Goal: Transaction & Acquisition: Obtain resource

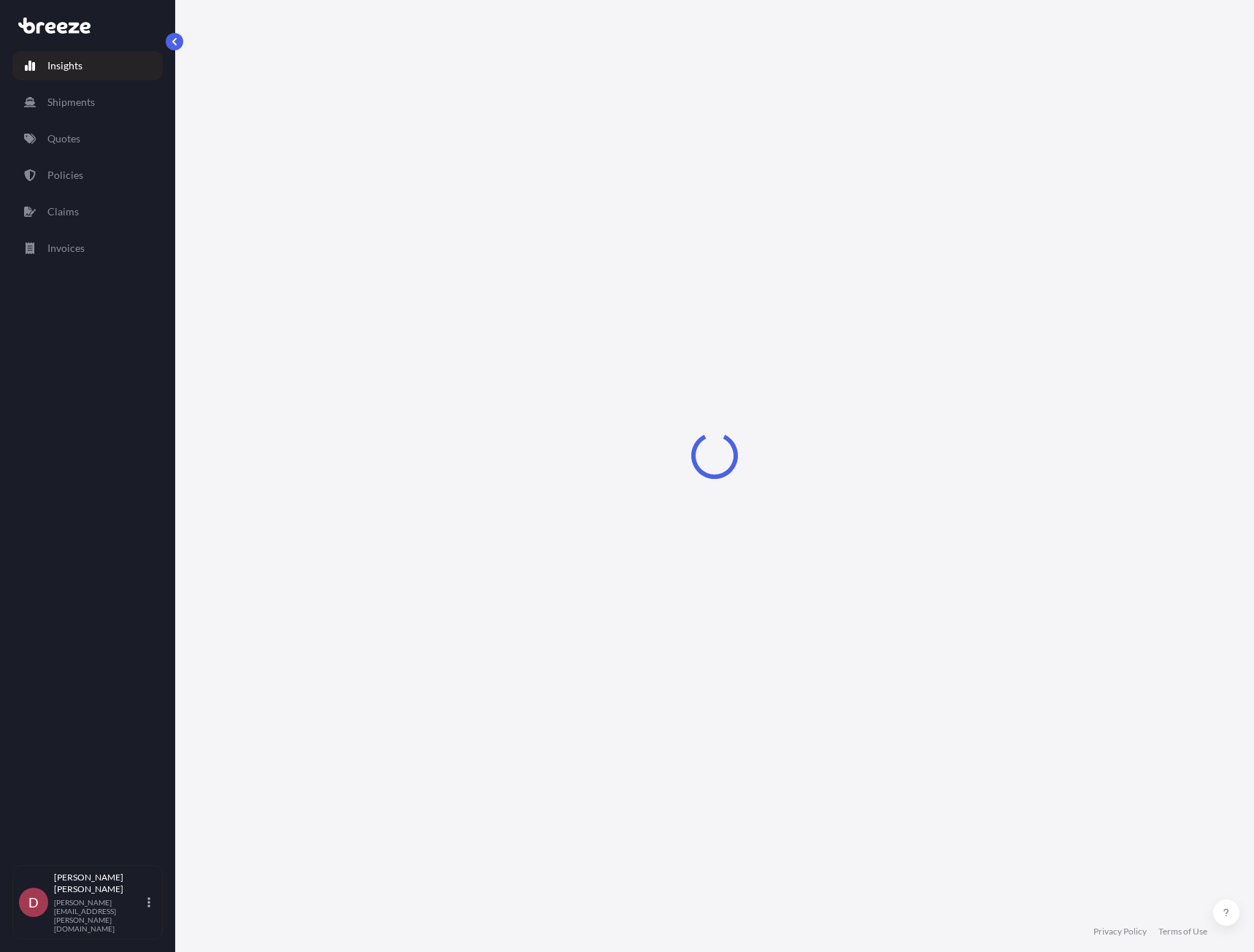
select select "2025"
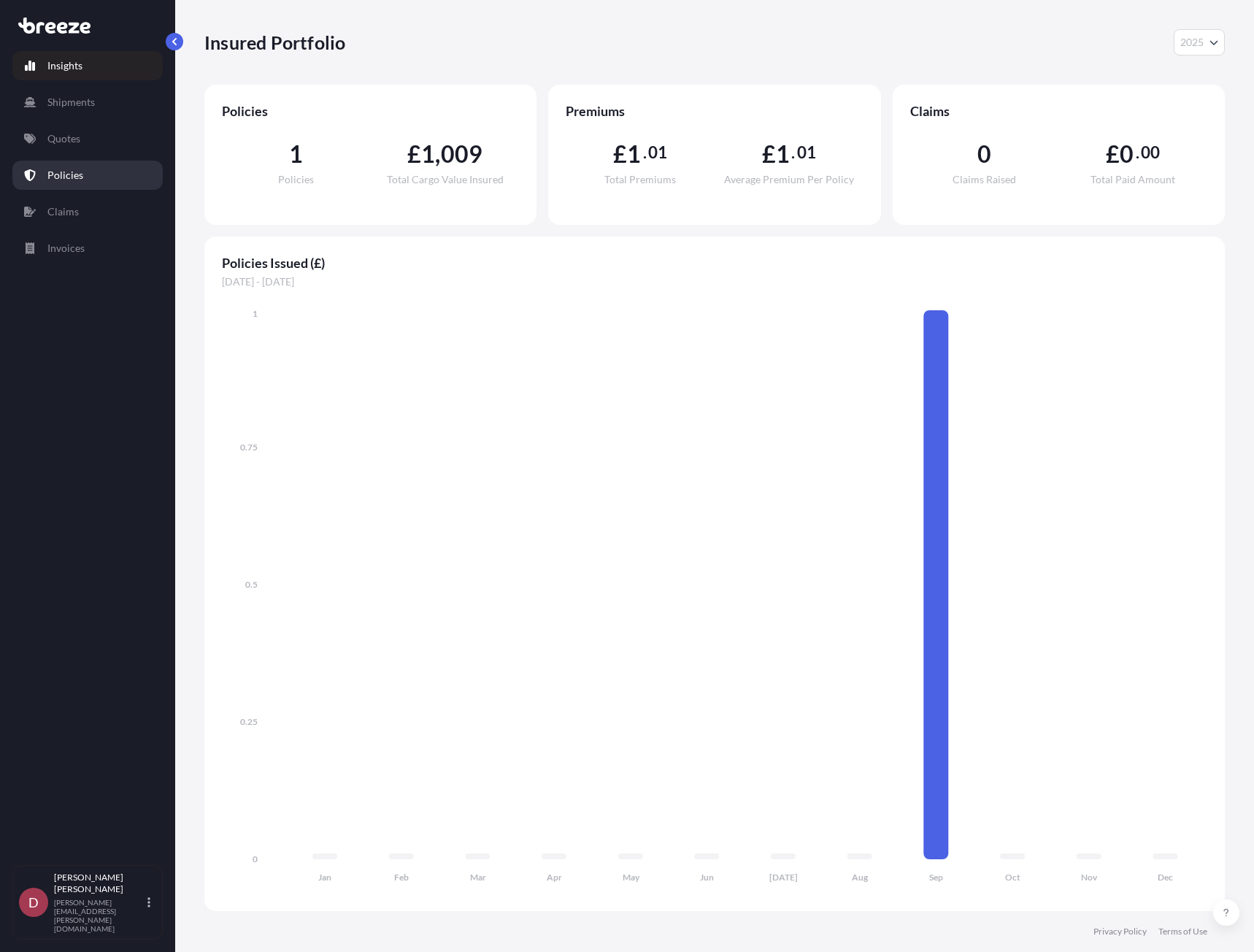
click at [82, 180] on link "Policies" at bounding box center [87, 175] width 150 height 29
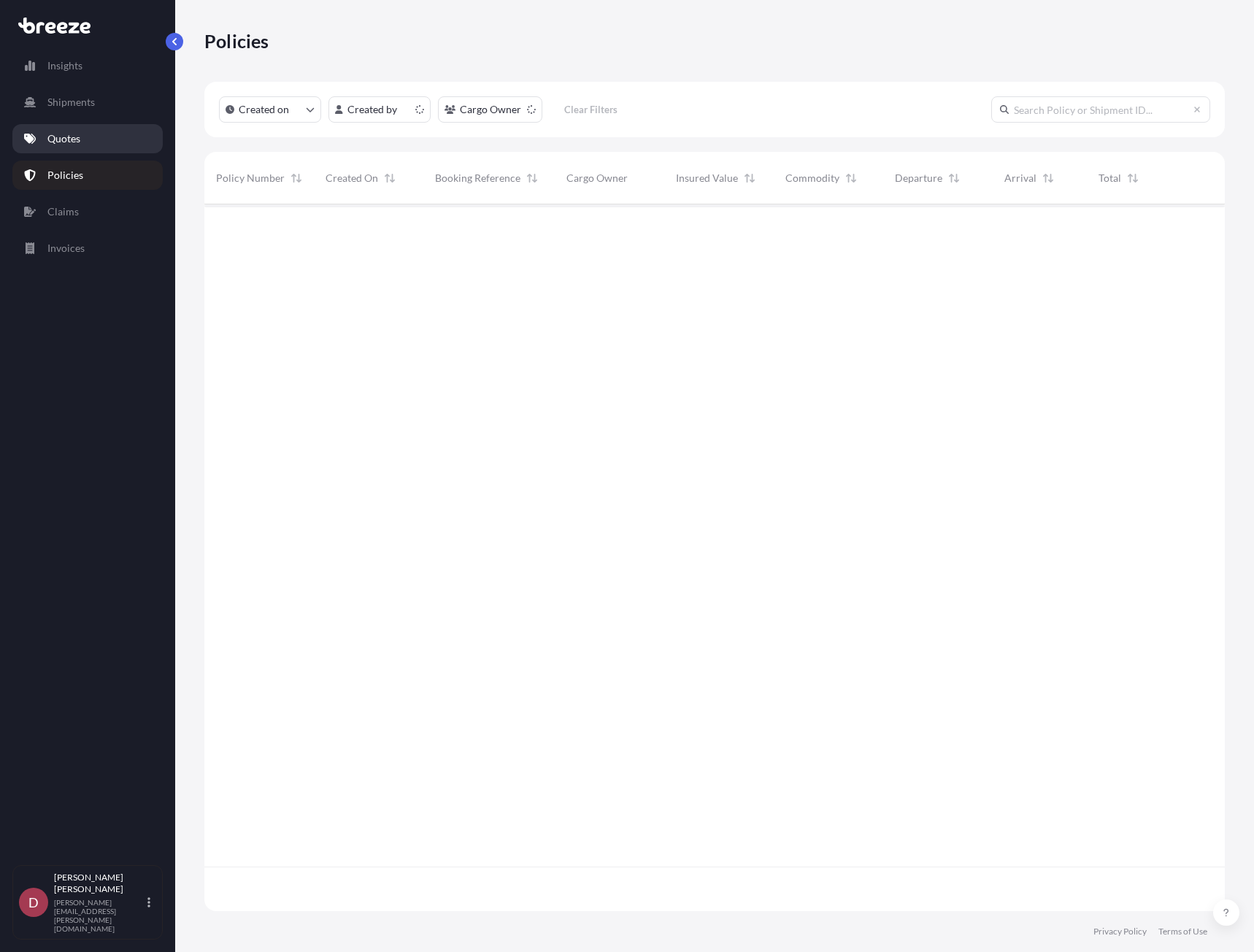
click at [98, 141] on link "Quotes" at bounding box center [87, 139] width 150 height 29
click at [1173, 46] on p "Get a Quote" at bounding box center [1186, 41] width 51 height 14
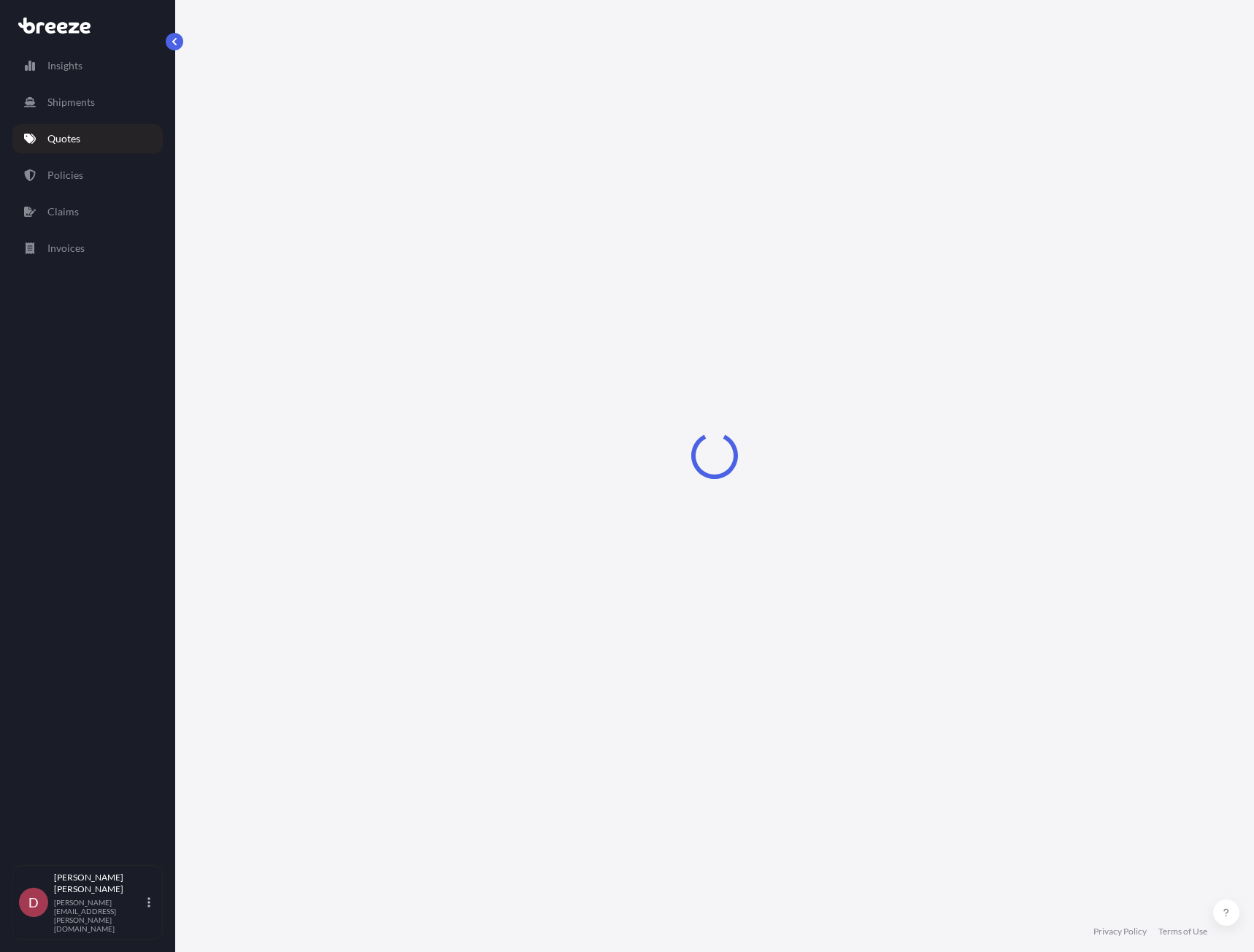
select select "Sea"
select select "1"
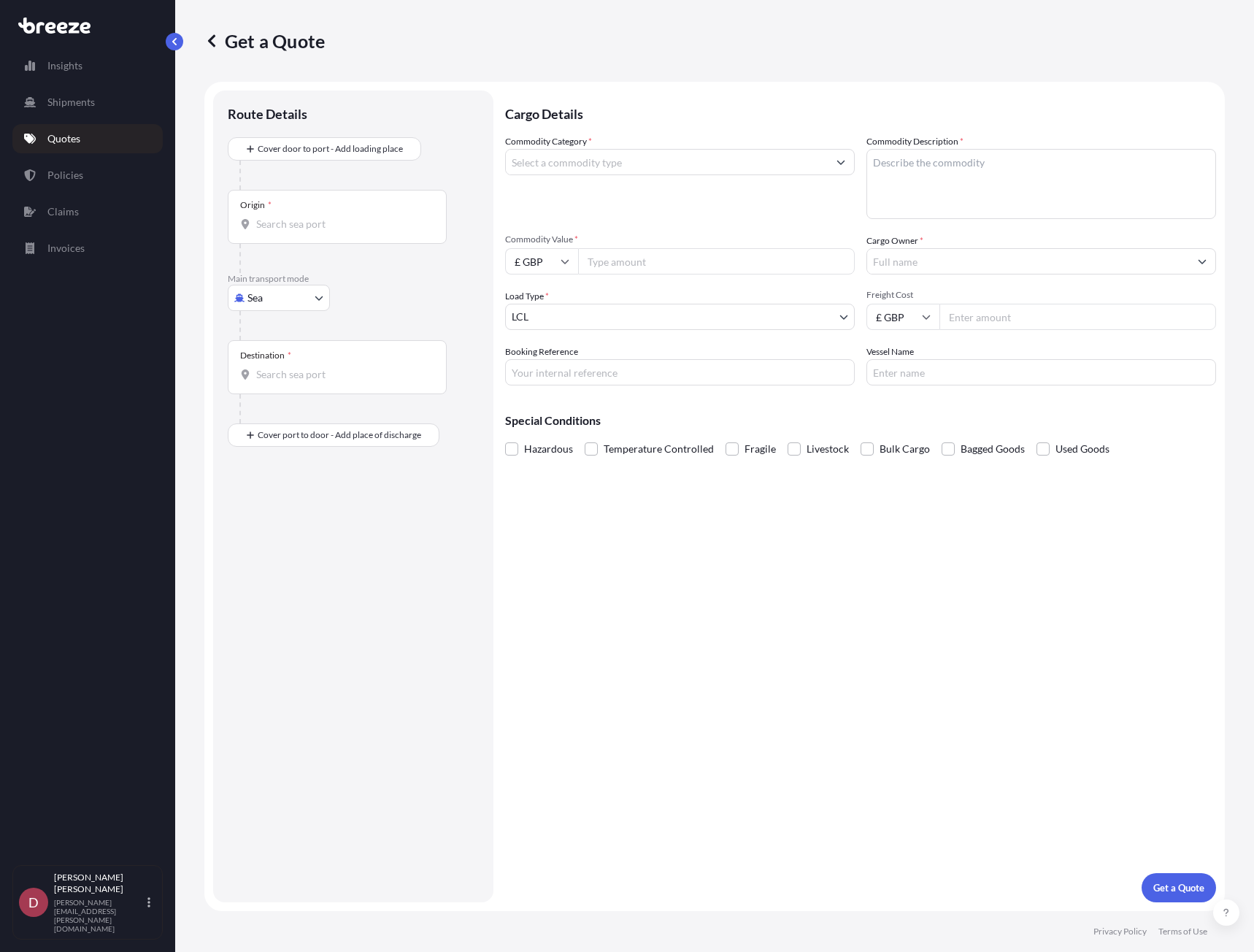
click at [660, 154] on input "Commodity Category *" at bounding box center [667, 163] width 322 height 27
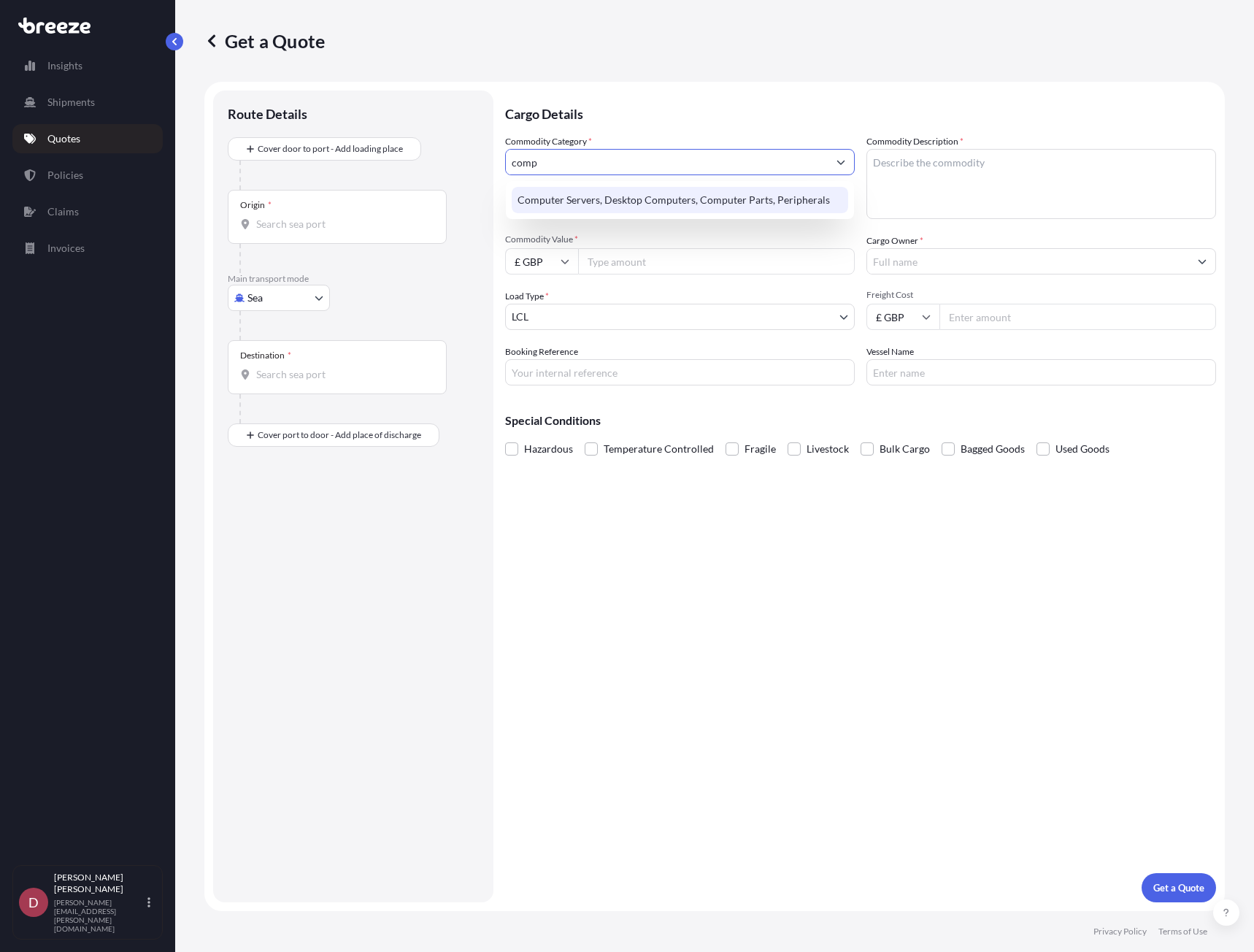
click at [647, 199] on div "Computer Servers, Desktop Computers, Computer Parts, Peripherals" at bounding box center [680, 200] width 337 height 27
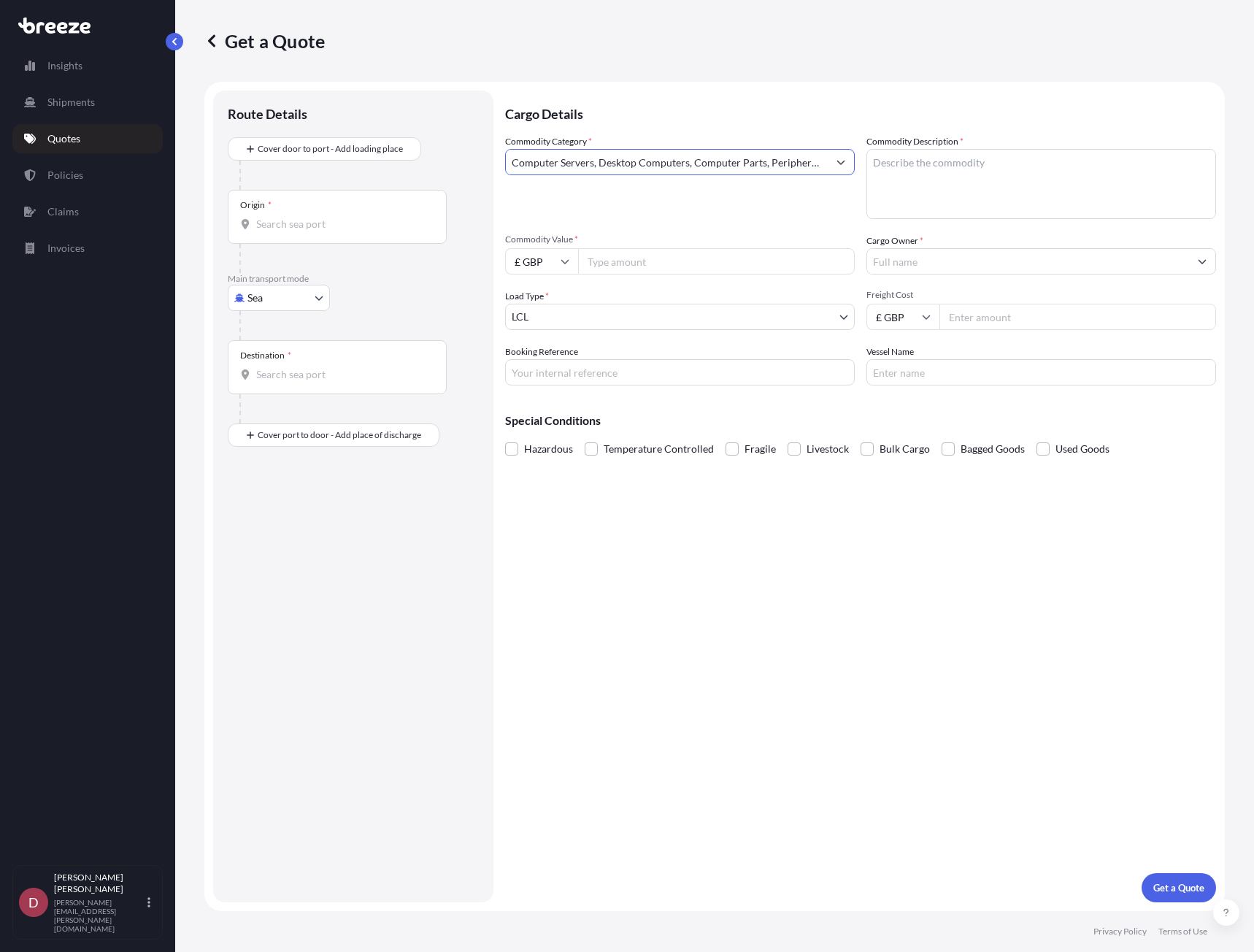
type input "Computer Servers, Desktop Computers, Computer Parts, Peripherals"
click at [986, 180] on textarea "Commodity Description *" at bounding box center [1041, 184] width 349 height 70
type textarea "Router, Switches and Network Cables"
click at [551, 259] on input "£ GBP" at bounding box center [541, 261] width 73 height 27
click at [545, 304] on div "€ EUR" at bounding box center [541, 301] width 61 height 28
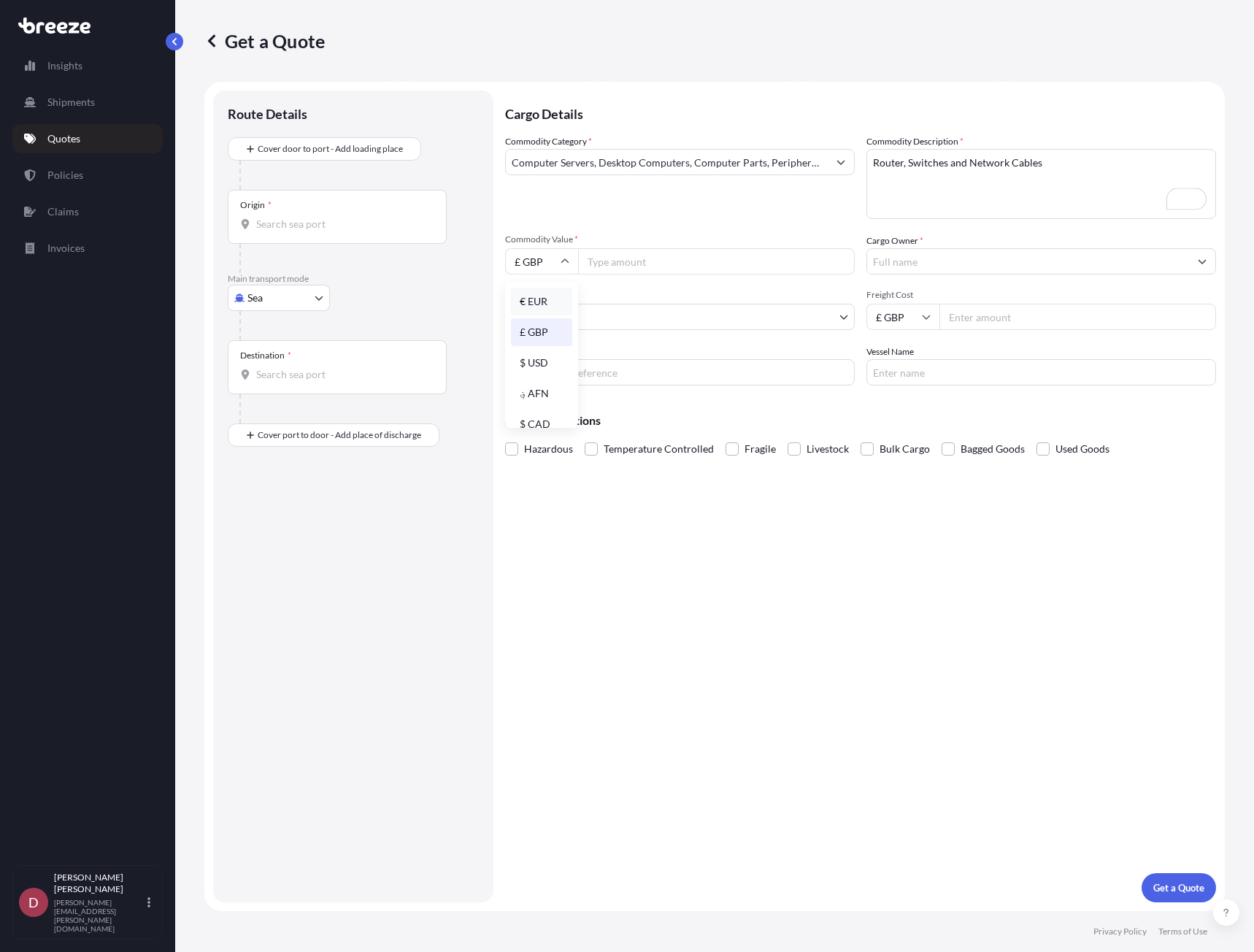
type input "€ EUR"
click at [640, 260] on input "Commodity Value *" at bounding box center [715, 261] width 276 height 27
type input "15500"
click at [869, 264] on input "Cargo Owner *" at bounding box center [1028, 261] width 322 height 27
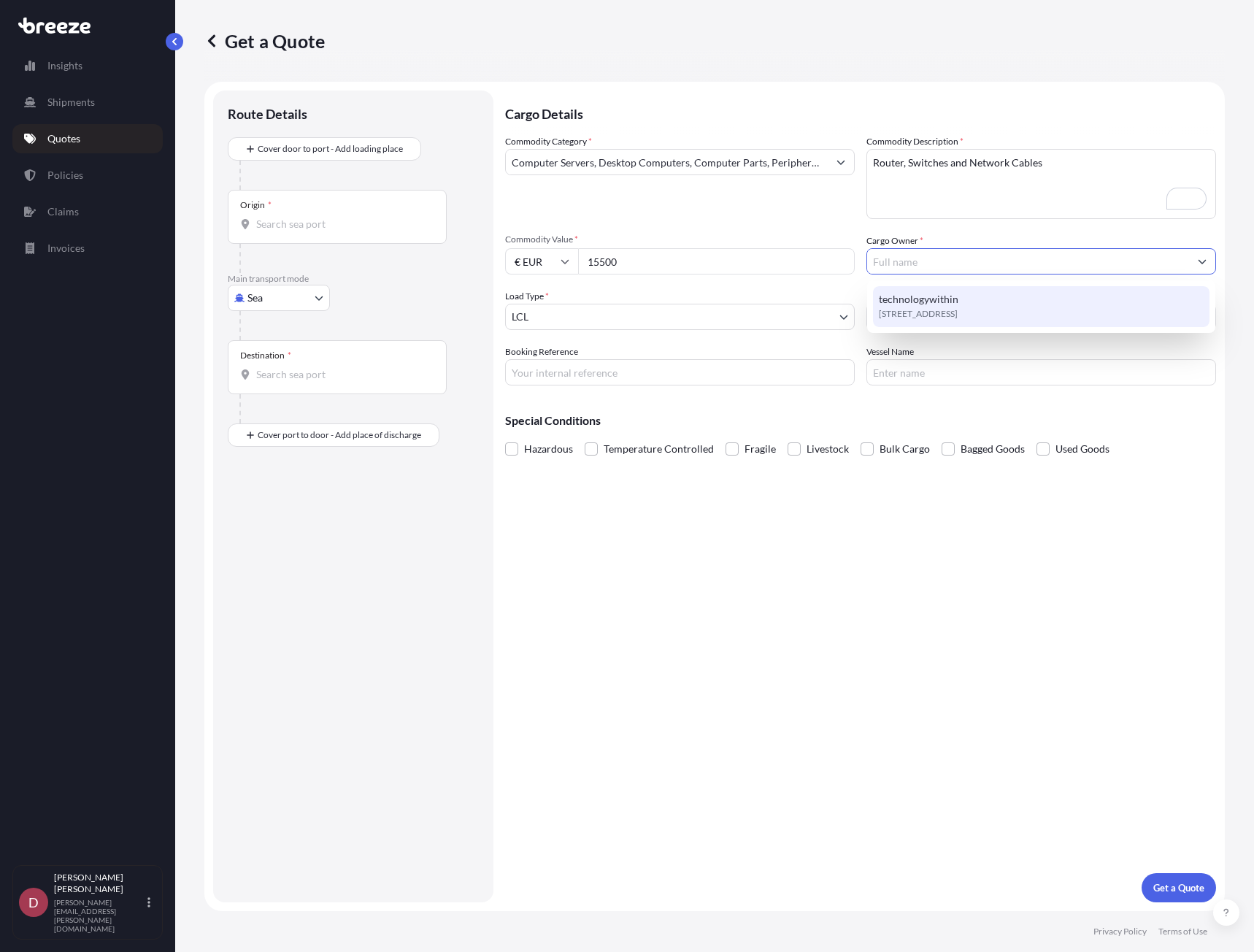
click at [933, 308] on span "[STREET_ADDRESS]" at bounding box center [918, 314] width 79 height 14
type input "technologywithin"
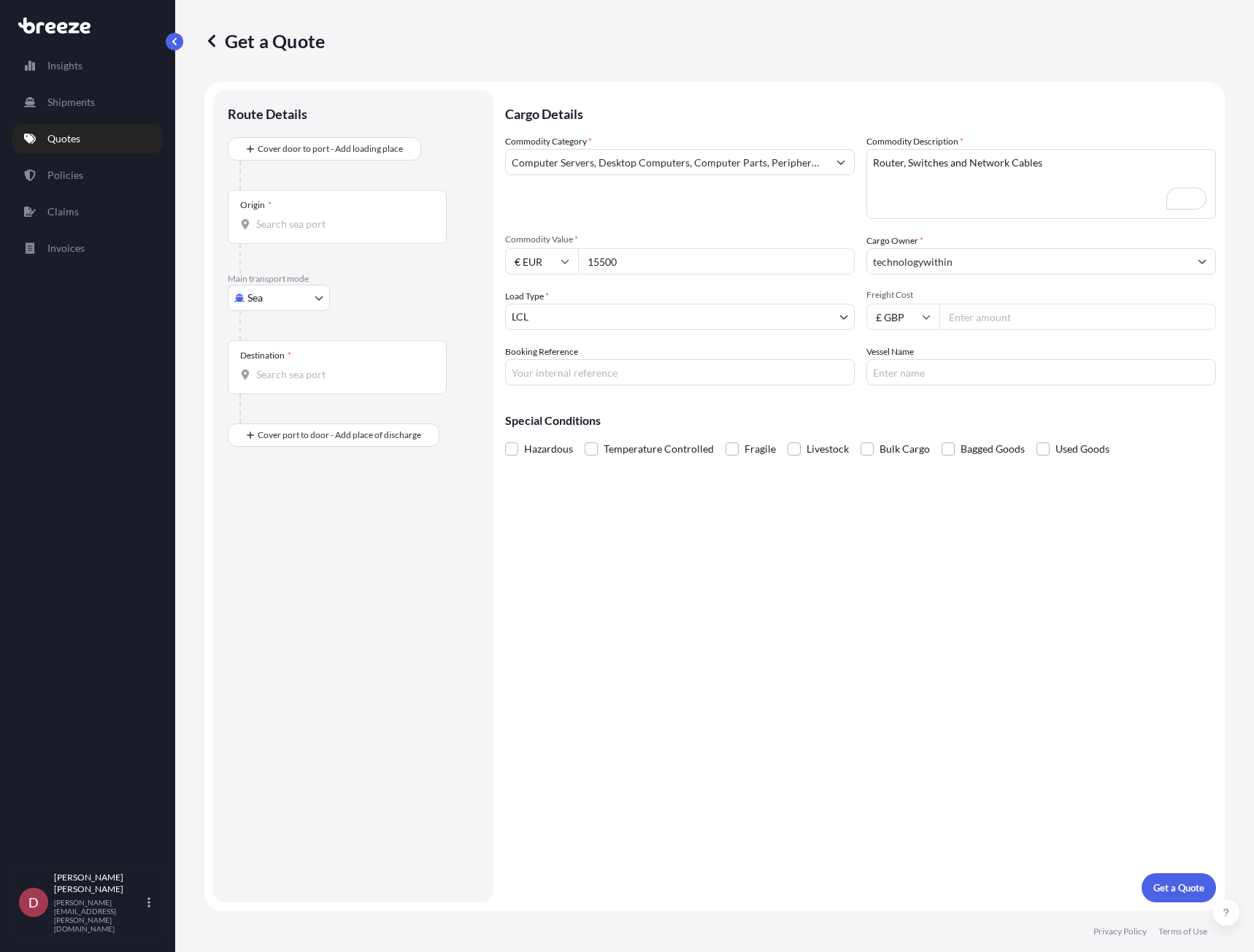
click at [921, 319] on input "£ GBP" at bounding box center [903, 317] width 73 height 27
click at [899, 365] on div "€ EUR" at bounding box center [902, 356] width 61 height 28
type input "€ EUR"
click at [979, 316] on input "Freight Cost" at bounding box center [1077, 317] width 276 height 27
type input "300"
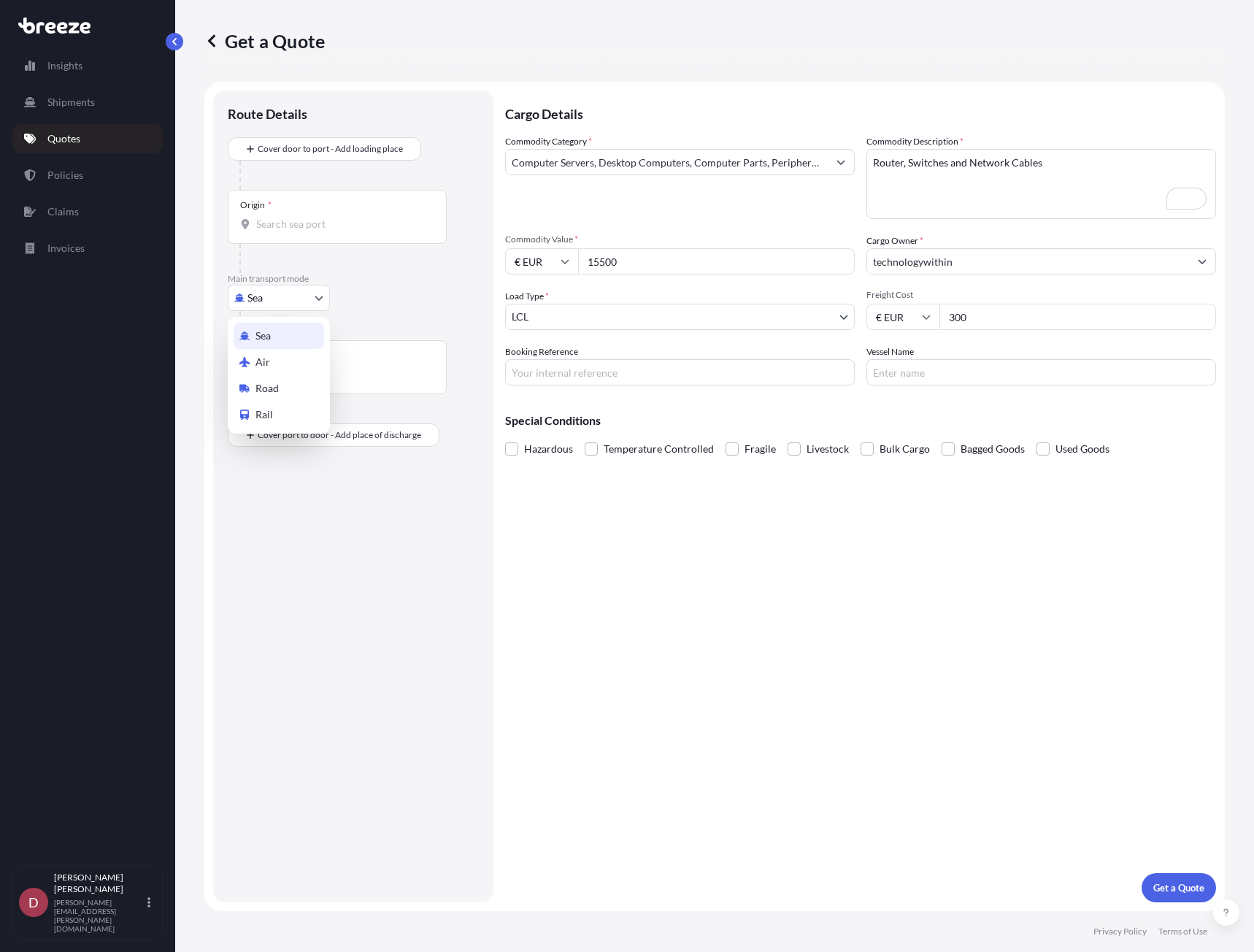
click at [303, 297] on body "Insights Shipments Quotes Policies Claims Invoices D [PERSON_NAME] [PERSON_NAME…" at bounding box center [627, 476] width 1254 height 952
click at [286, 392] on div "Road" at bounding box center [279, 388] width 91 height 27
select select "Road"
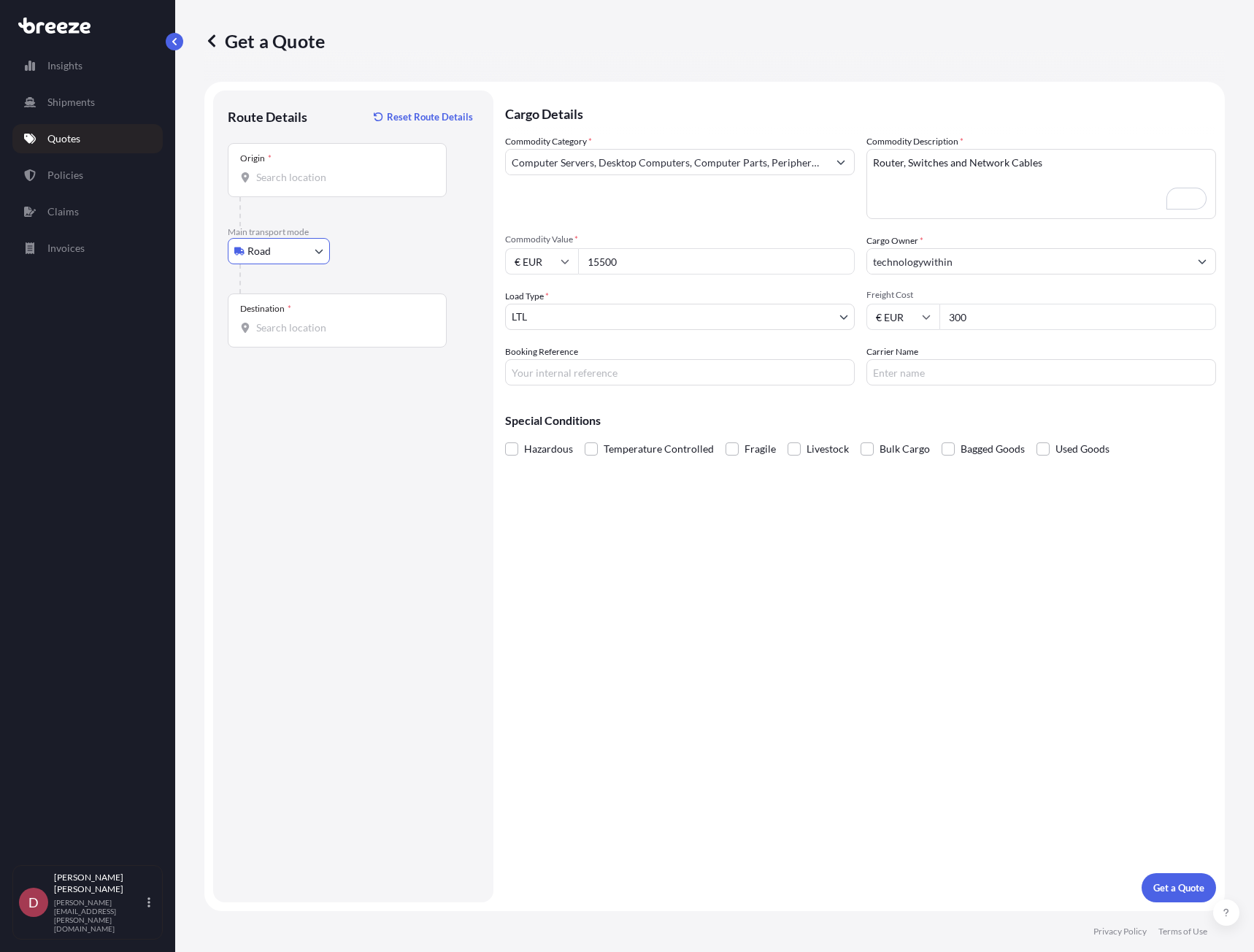
click at [361, 170] on div "Origin *" at bounding box center [337, 170] width 219 height 54
click at [361, 170] on input "Origin *" at bounding box center [342, 177] width 172 height 14
type input "k"
click at [284, 327] on input "Destination *" at bounding box center [342, 328] width 172 height 14
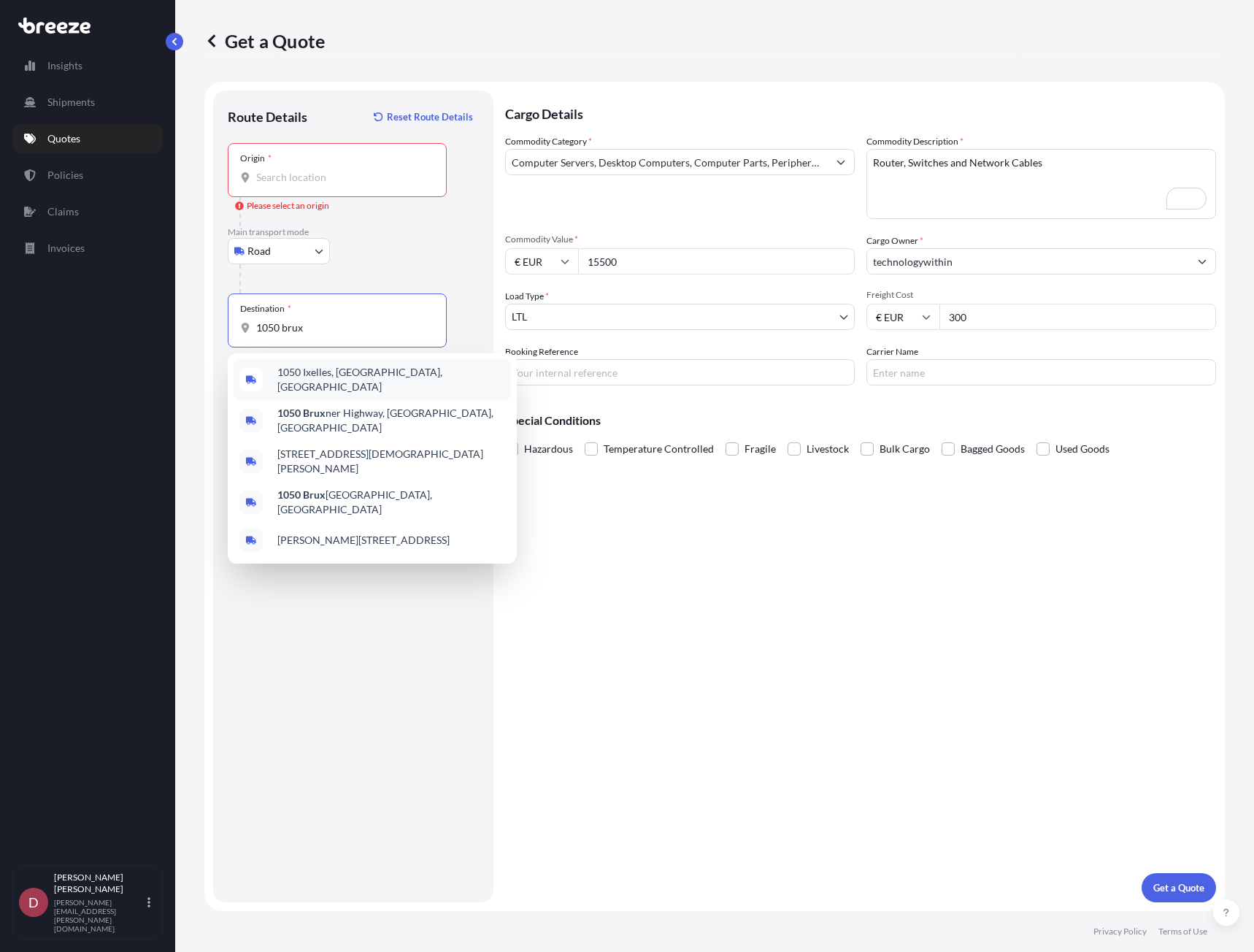
click at [321, 366] on div "1050 Ixelles, [GEOGRAPHIC_DATA], [GEOGRAPHIC_DATA]" at bounding box center [372, 380] width 277 height 41
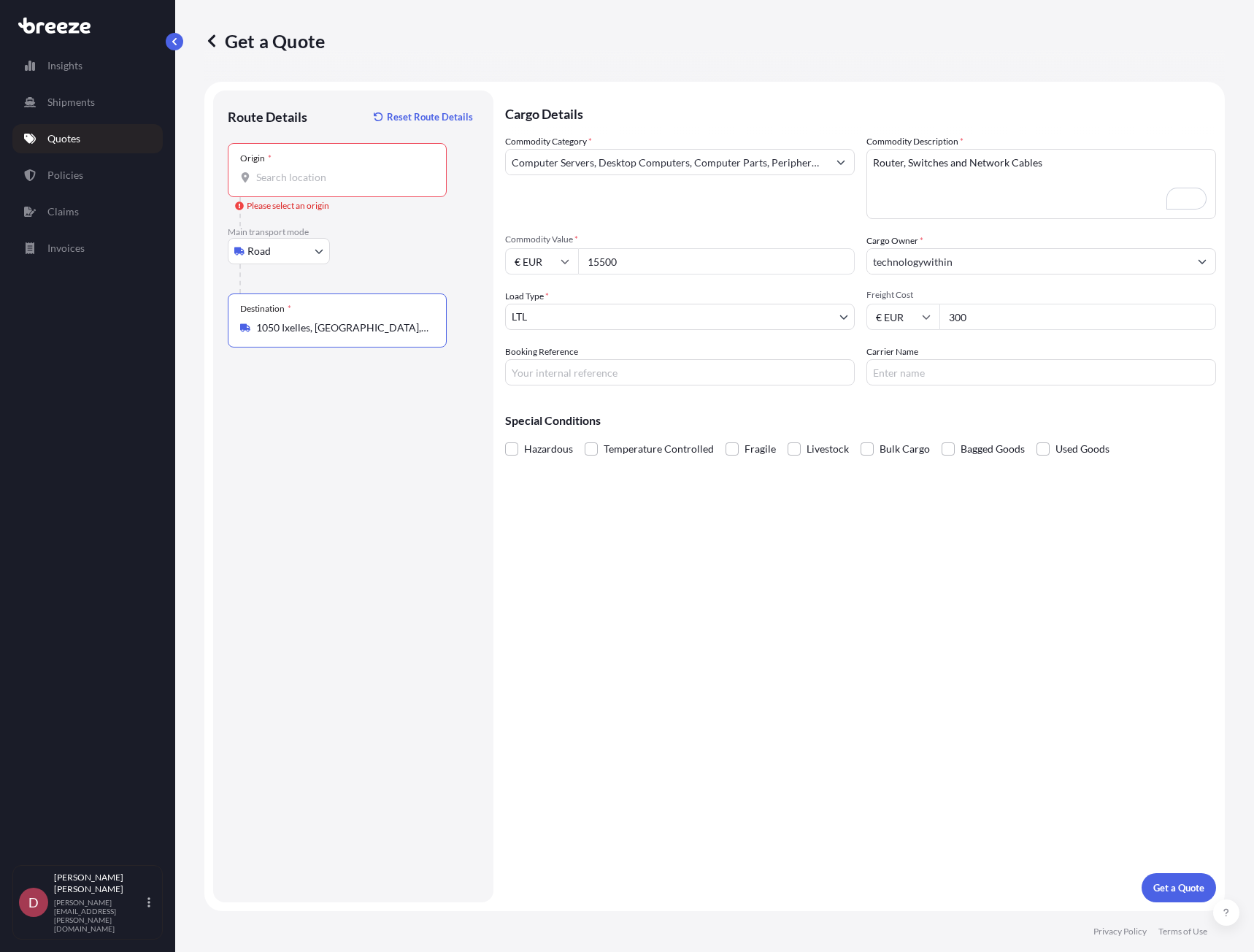
type input "1050 Ixelles, [GEOGRAPHIC_DATA], [GEOGRAPHIC_DATA]"
click at [641, 380] on input "Booking Reference" at bounding box center [679, 372] width 349 height 27
click at [762, 372] on input "Booking Reference" at bounding box center [679, 372] width 349 height 27
paste input "PUR-810074"
type input "PUR-810074"
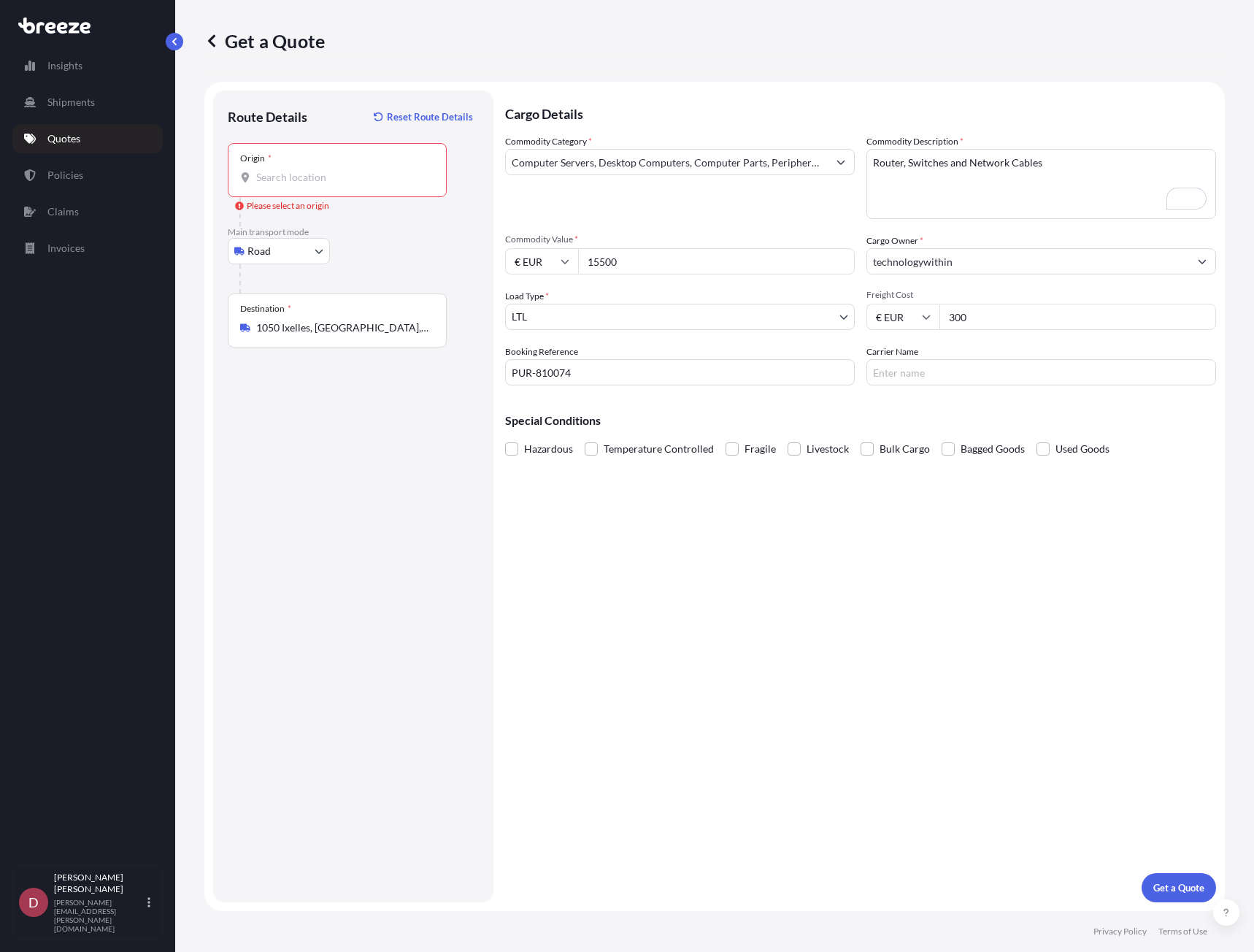
click at [374, 178] on input "Origin * Please select an origin" at bounding box center [342, 177] width 172 height 14
paste input "6468 ES Kerkrade"
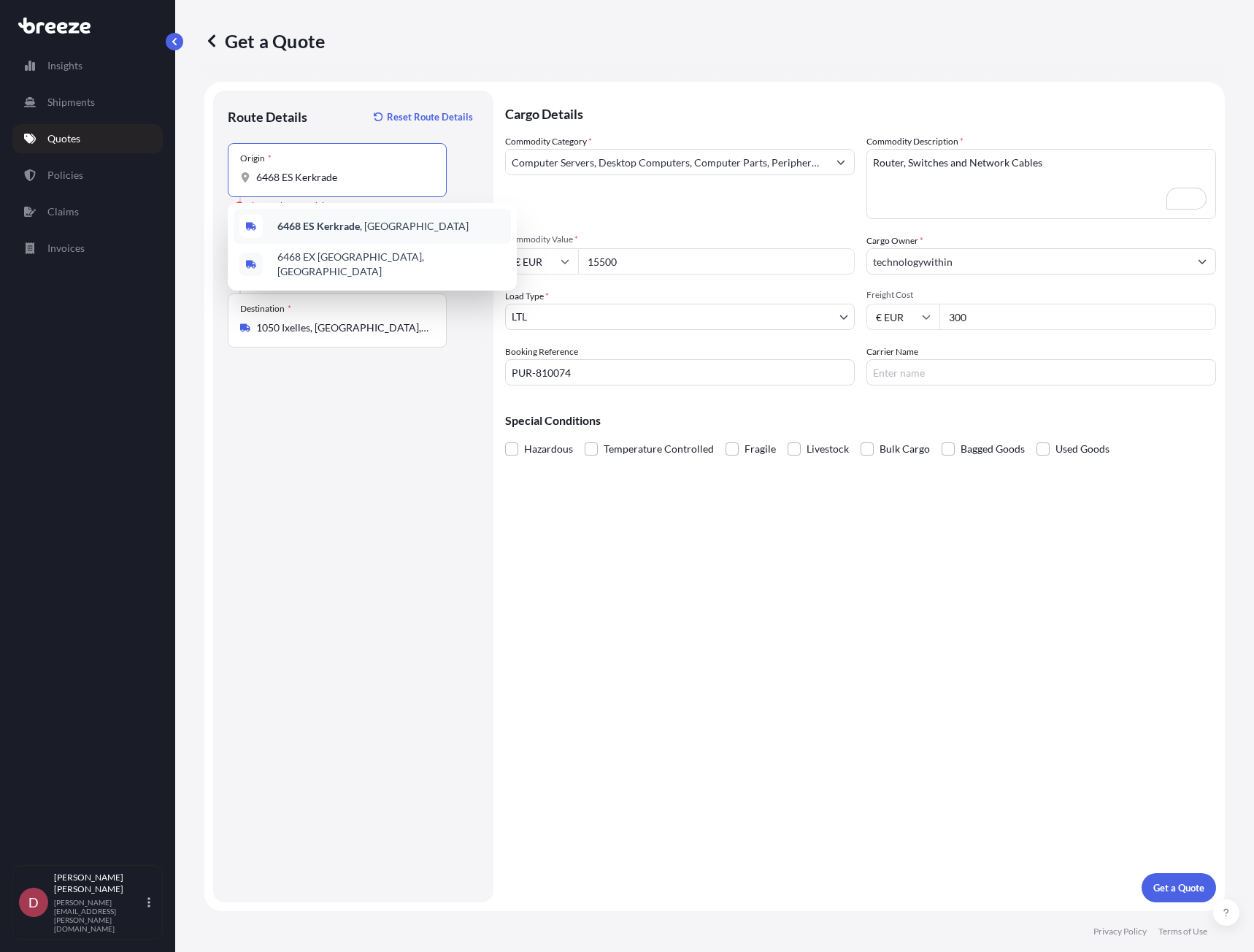
click at [345, 230] on b "6468 ES Kerkrade" at bounding box center [318, 226] width 83 height 12
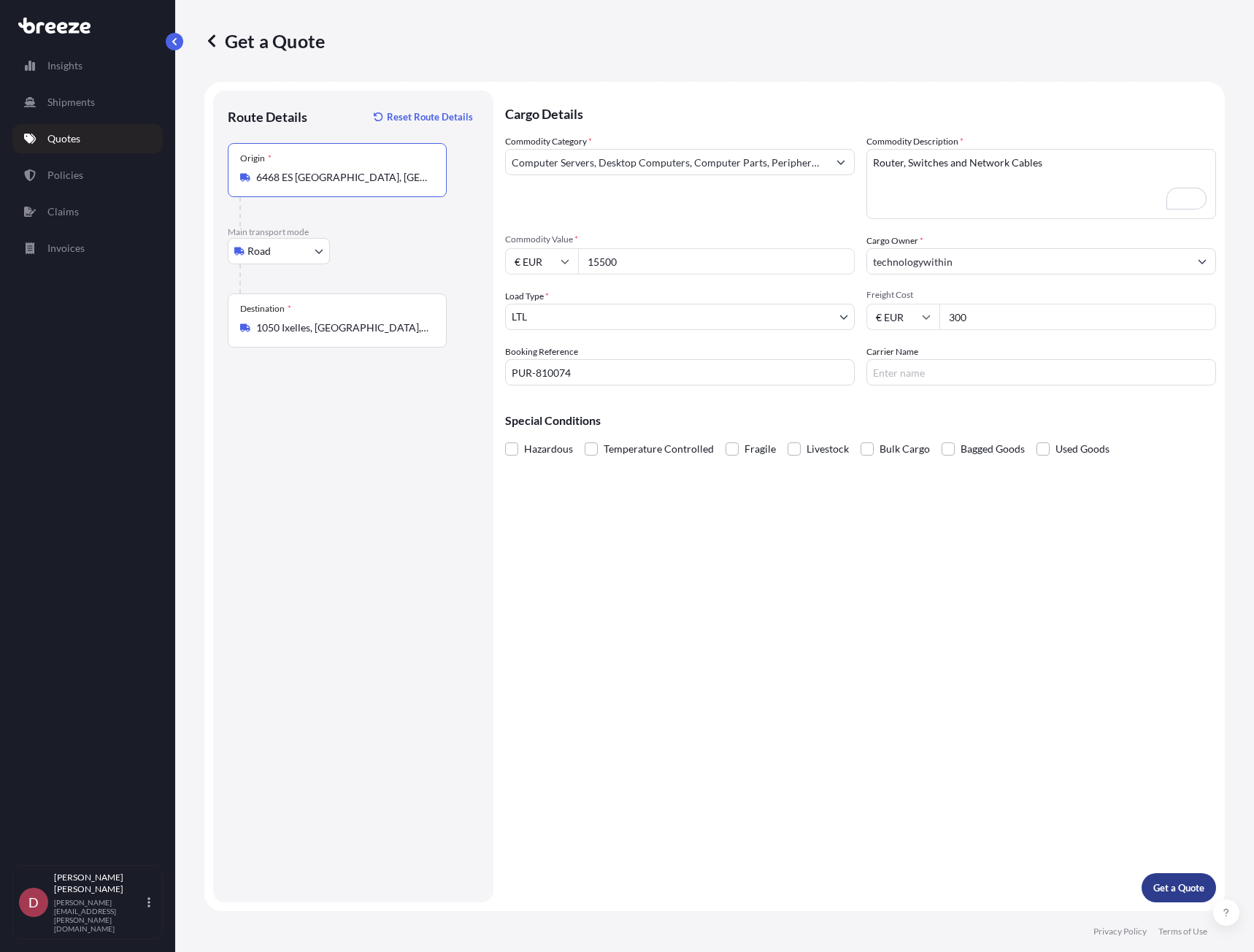
type input "6468 ES [GEOGRAPHIC_DATA], [GEOGRAPHIC_DATA]"
click at [1165, 887] on p "Get a Quote" at bounding box center [1178, 887] width 51 height 14
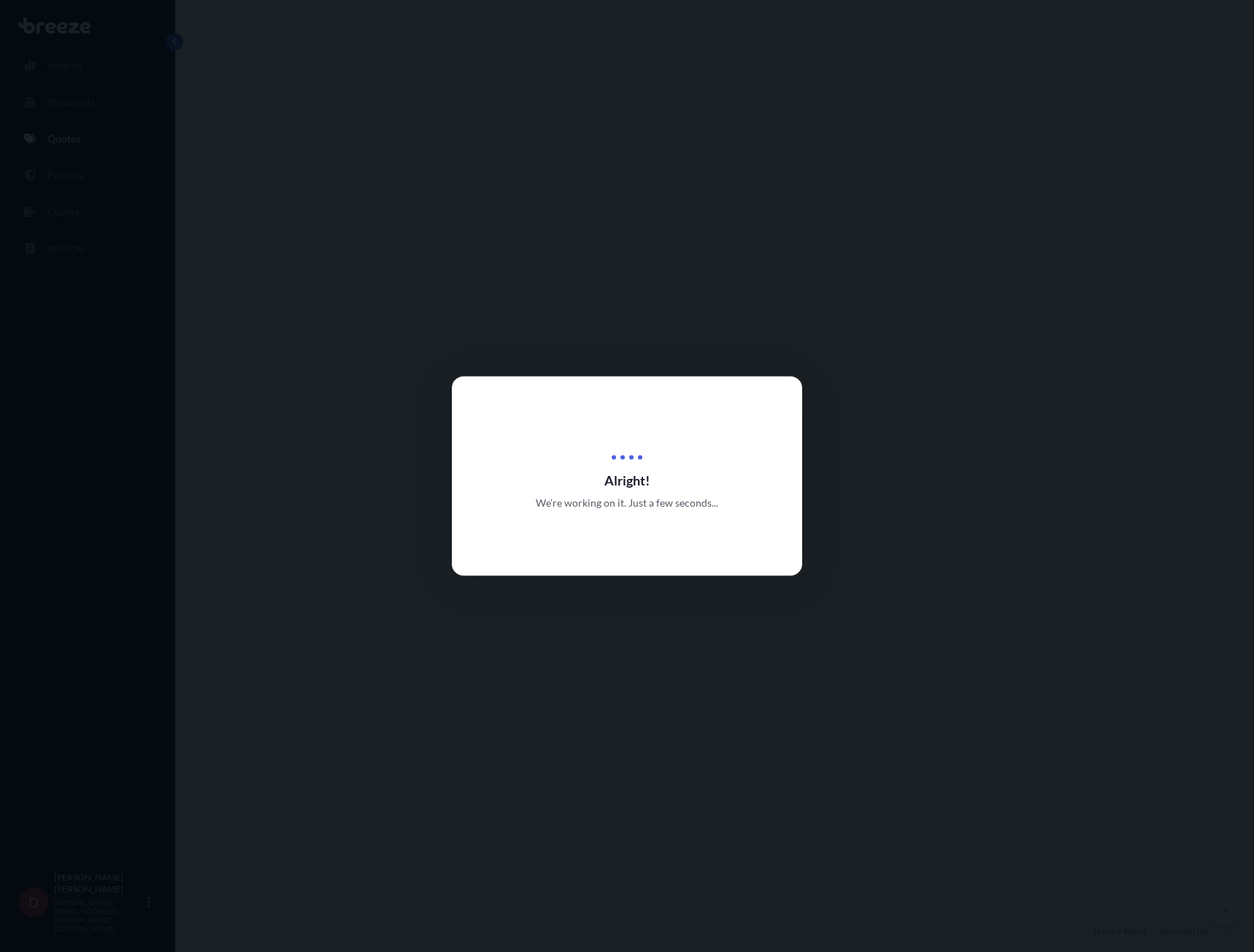
select select "Road"
select select "1"
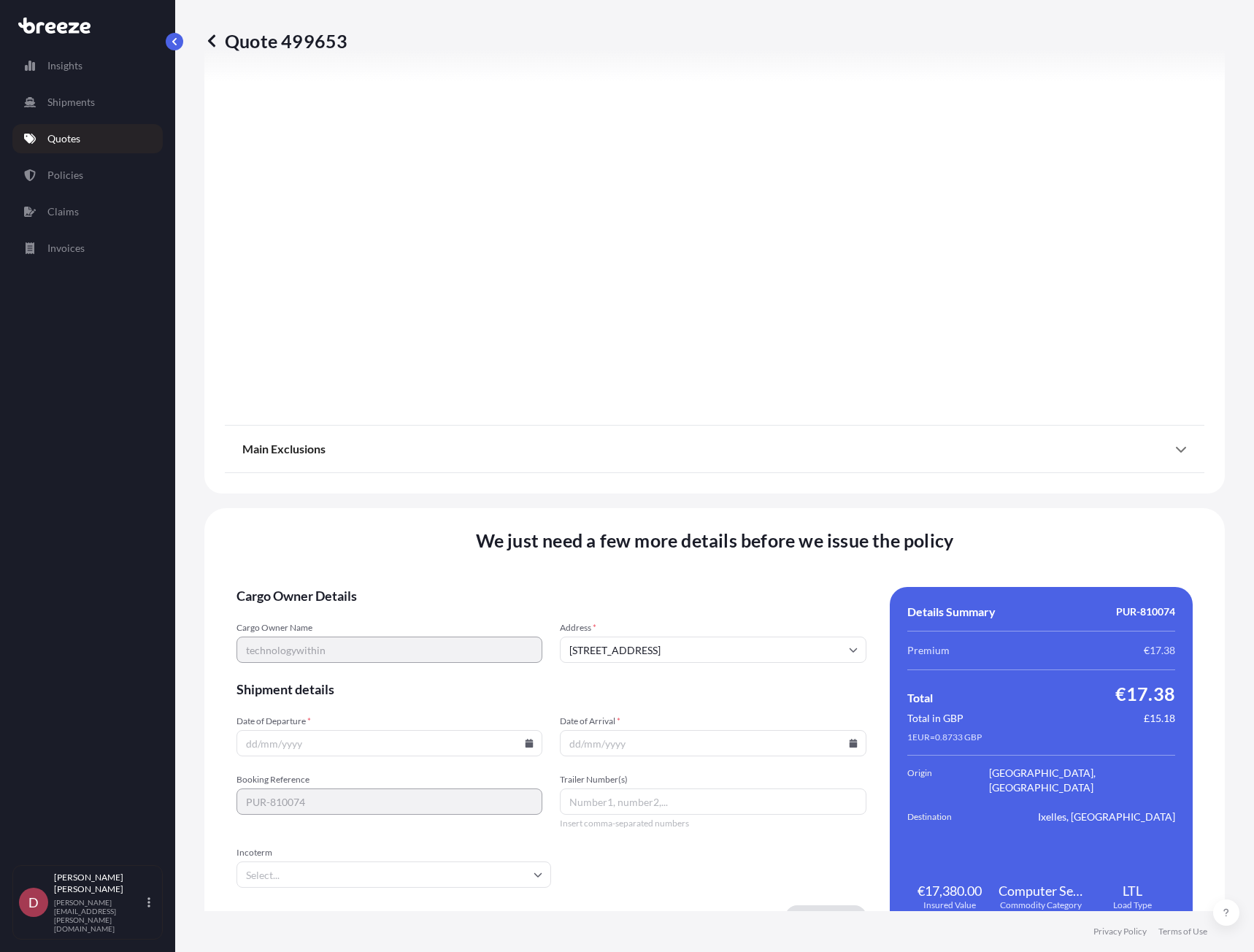
scroll to position [1365, 0]
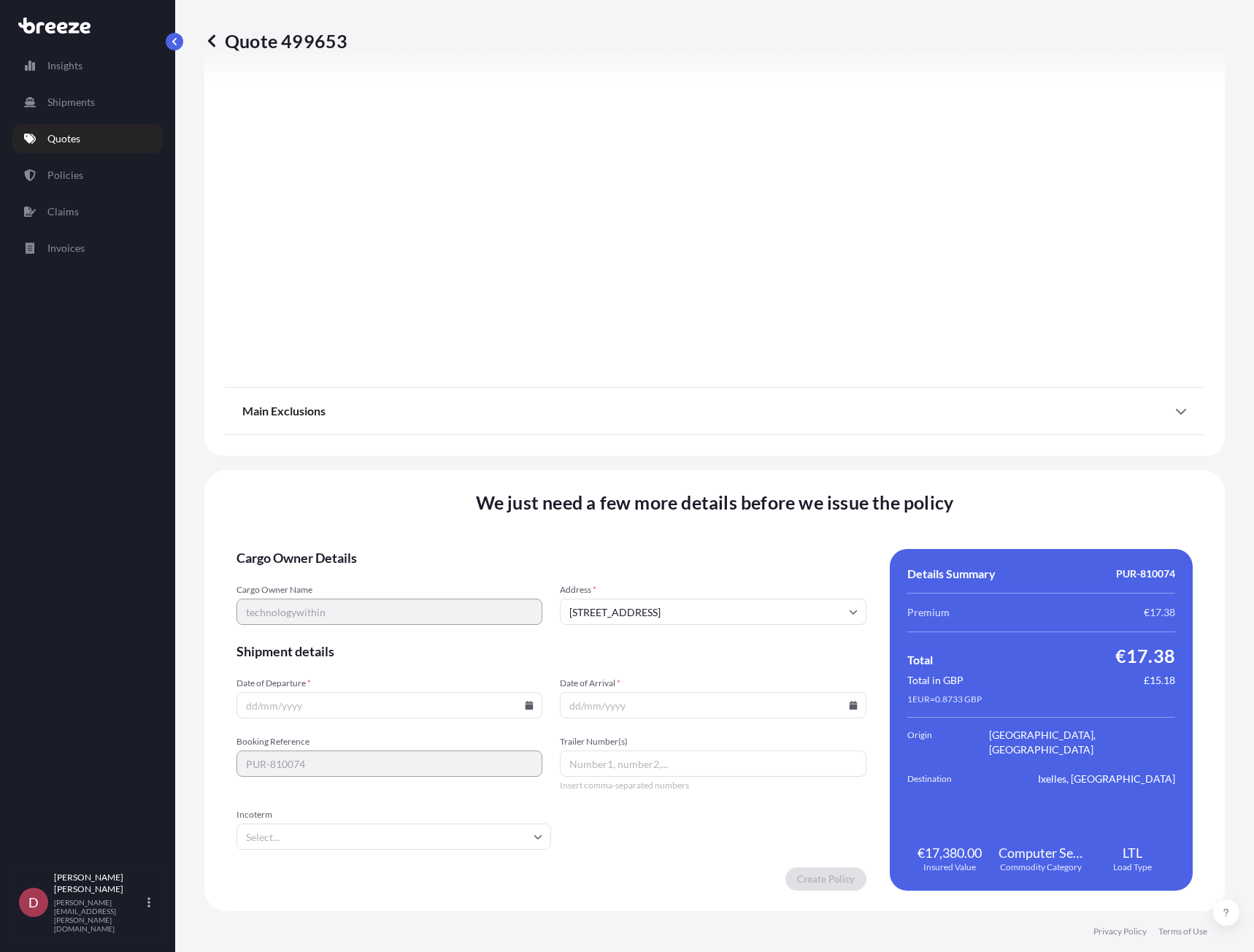
click at [524, 702] on icon at bounding box center [529, 705] width 9 height 9
click at [355, 602] on button "24" at bounding box center [353, 603] width 23 height 23
type input "[DATE]"
click at [849, 702] on icon at bounding box center [852, 705] width 8 height 9
click at [741, 604] on button "26" at bounding box center [741, 603] width 23 height 23
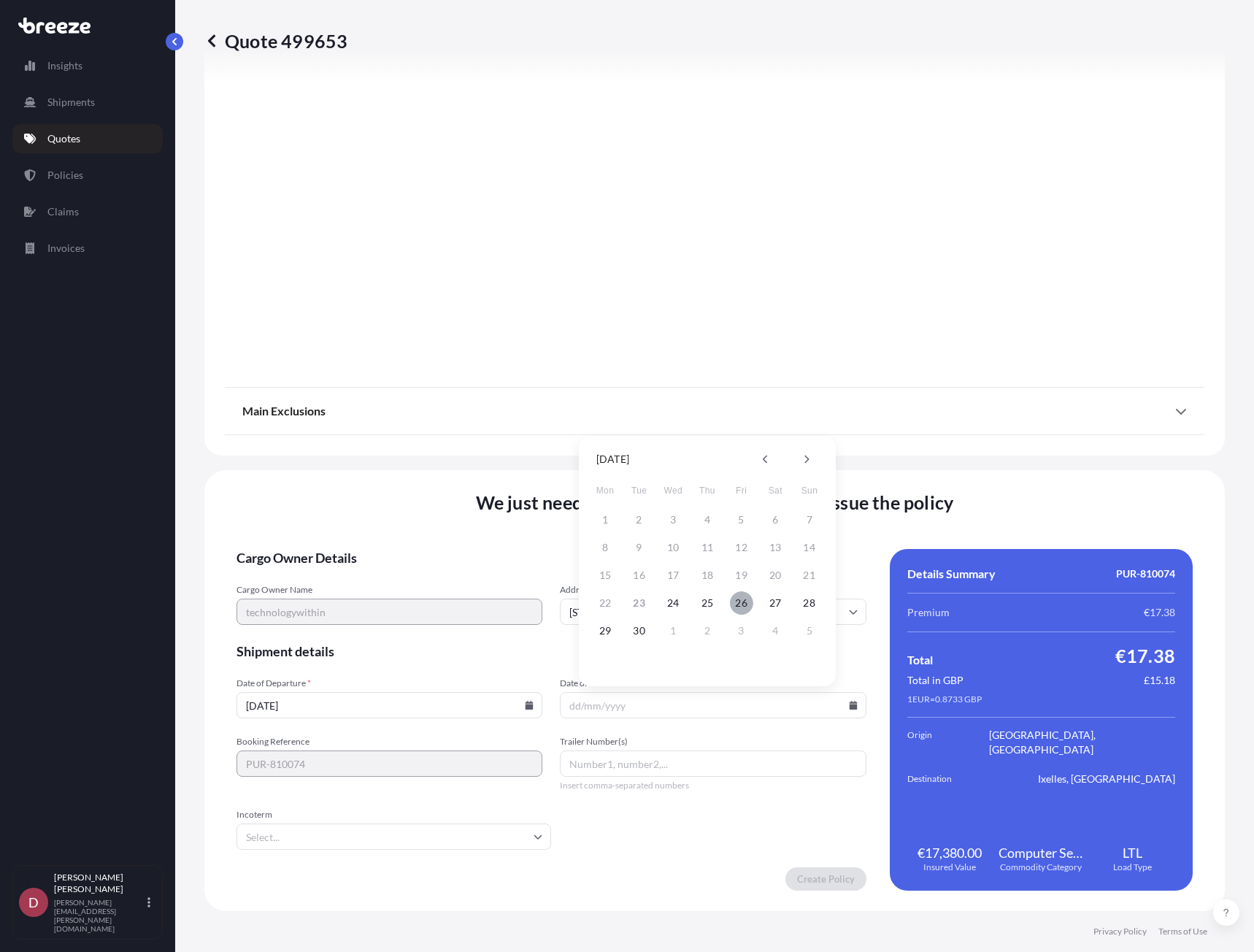
type input "[DATE]"
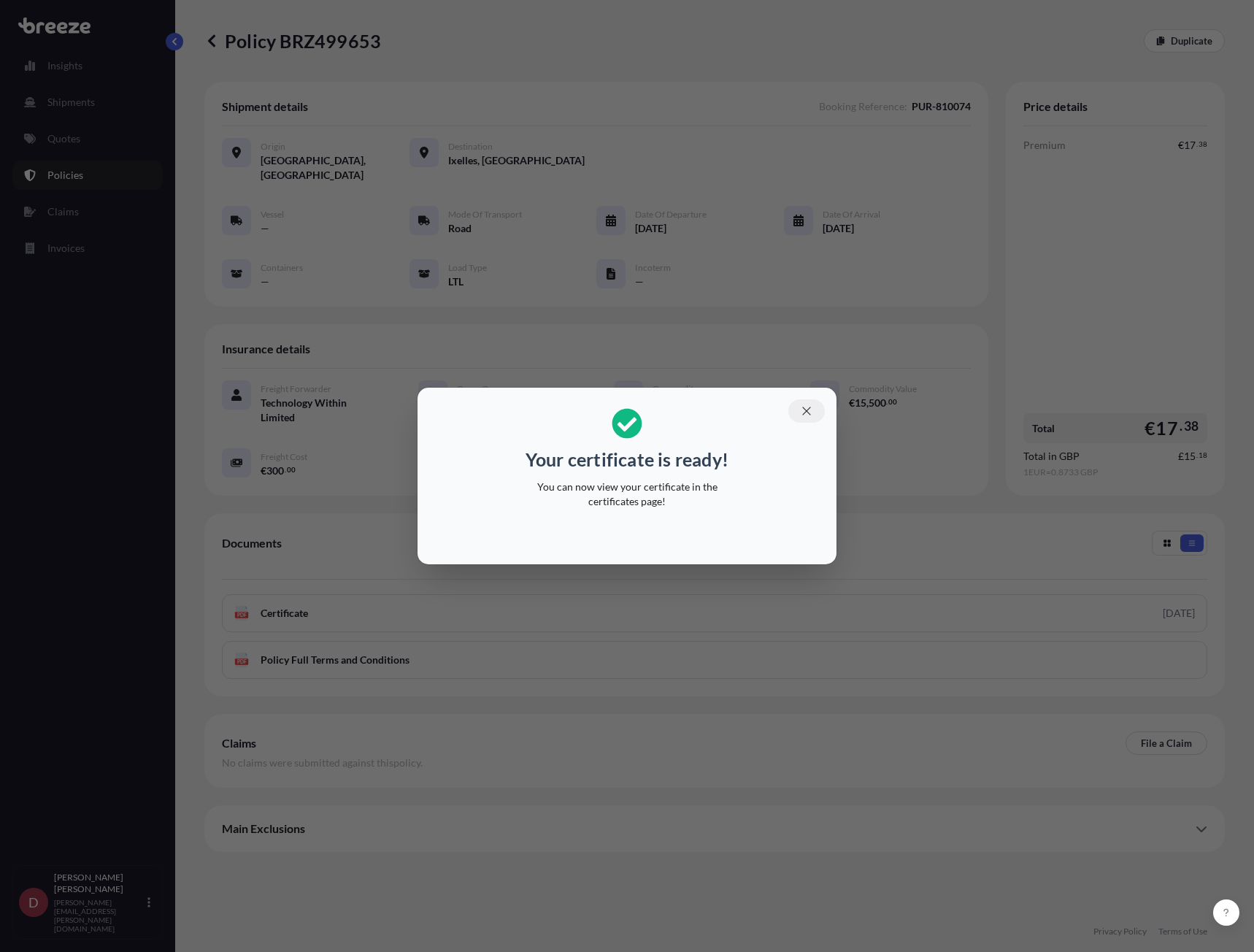
click at [814, 414] on button "button" at bounding box center [806, 411] width 36 height 23
